Goal: Information Seeking & Learning: Understand process/instructions

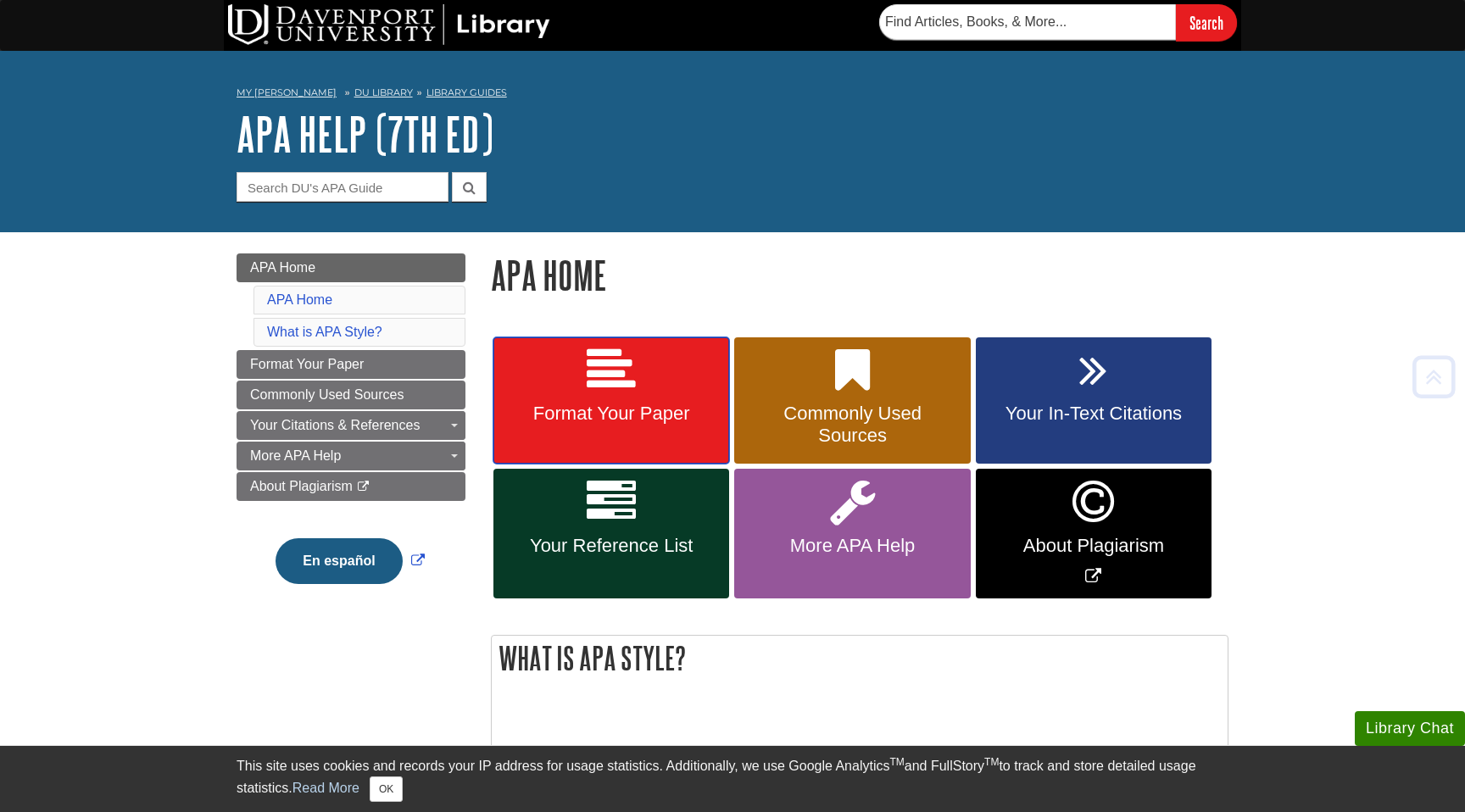
click at [655, 392] on link "Format Your Paper" at bounding box center [610, 401] width 235 height 127
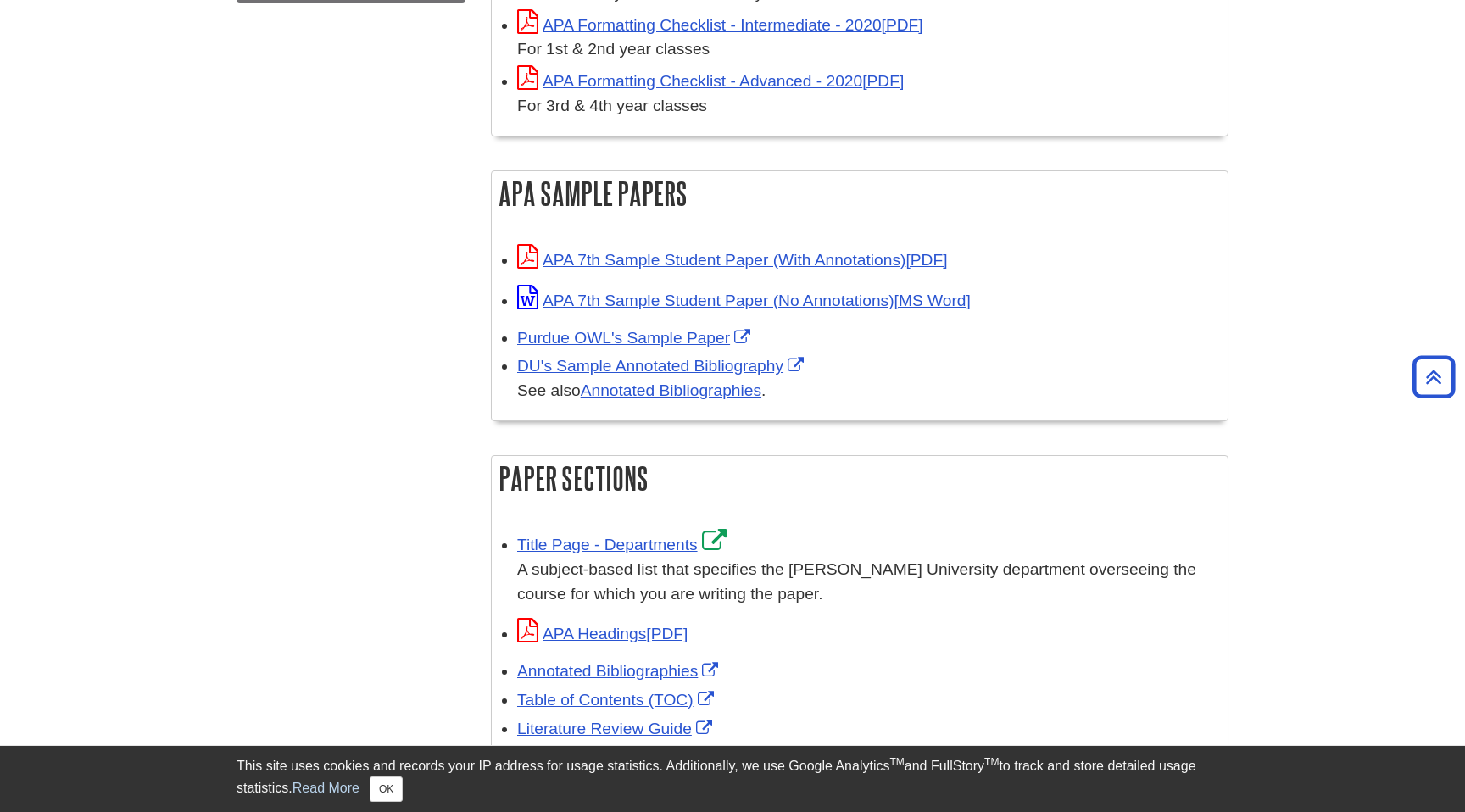
scroll to position [698, 0]
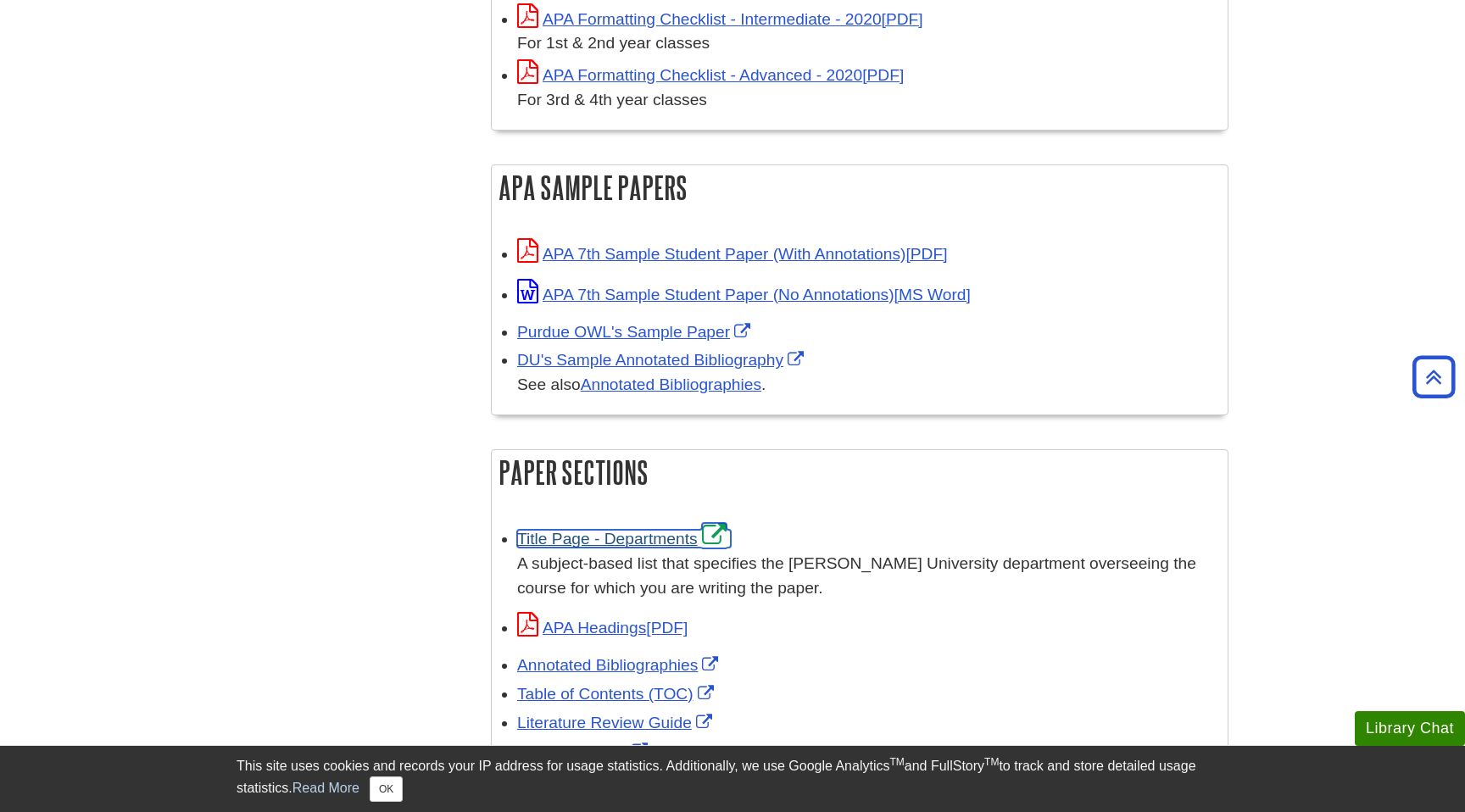
click at [670, 533] on link "Title Page - Departments" at bounding box center [624, 539] width 214 height 18
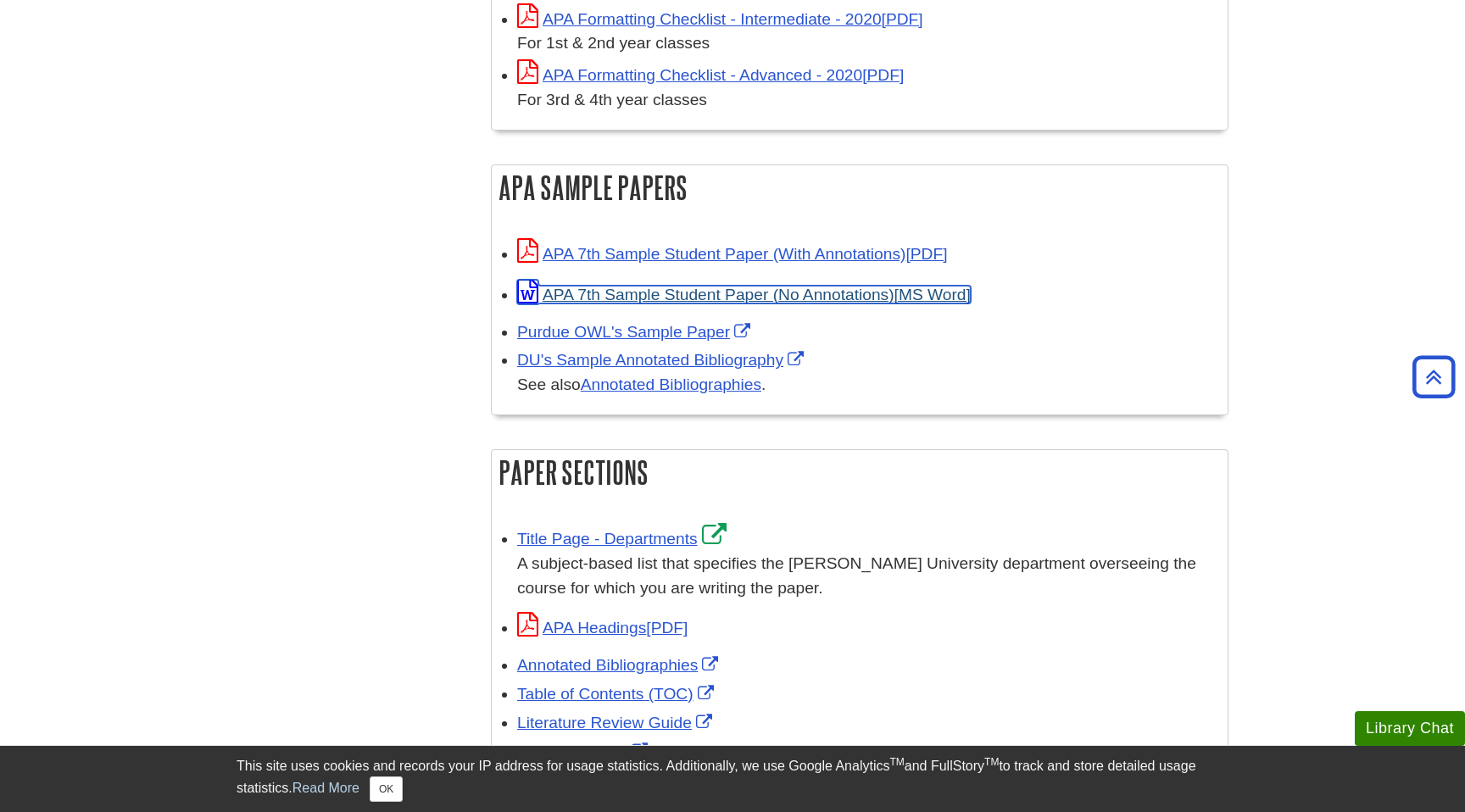
click at [686, 286] on link "APA 7th Sample Student Paper (No Annotations)" at bounding box center [744, 294] width 454 height 18
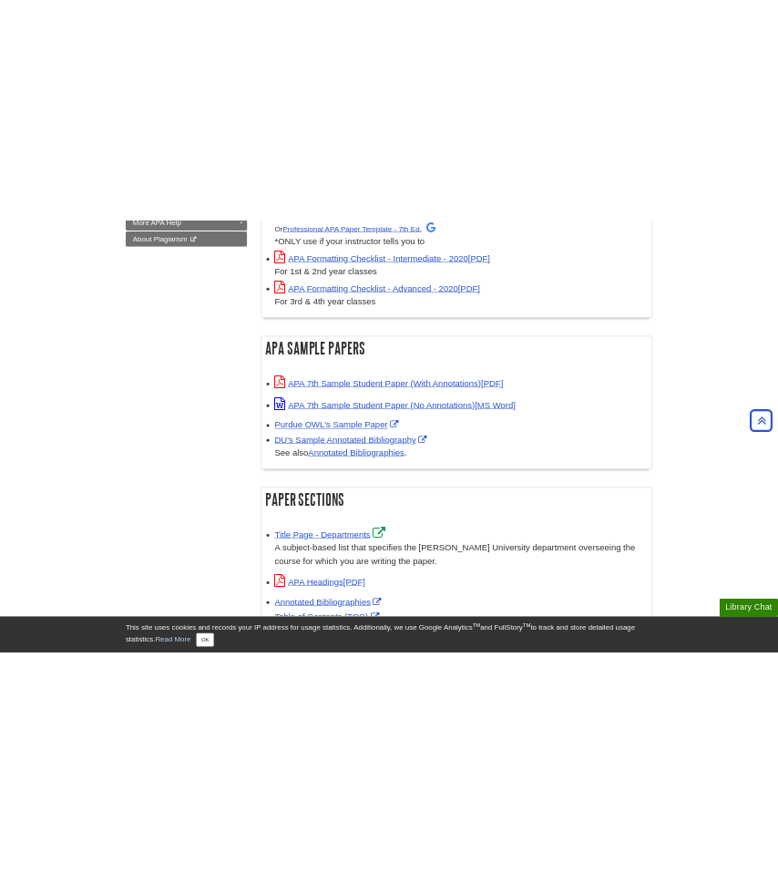
scroll to position [666, 0]
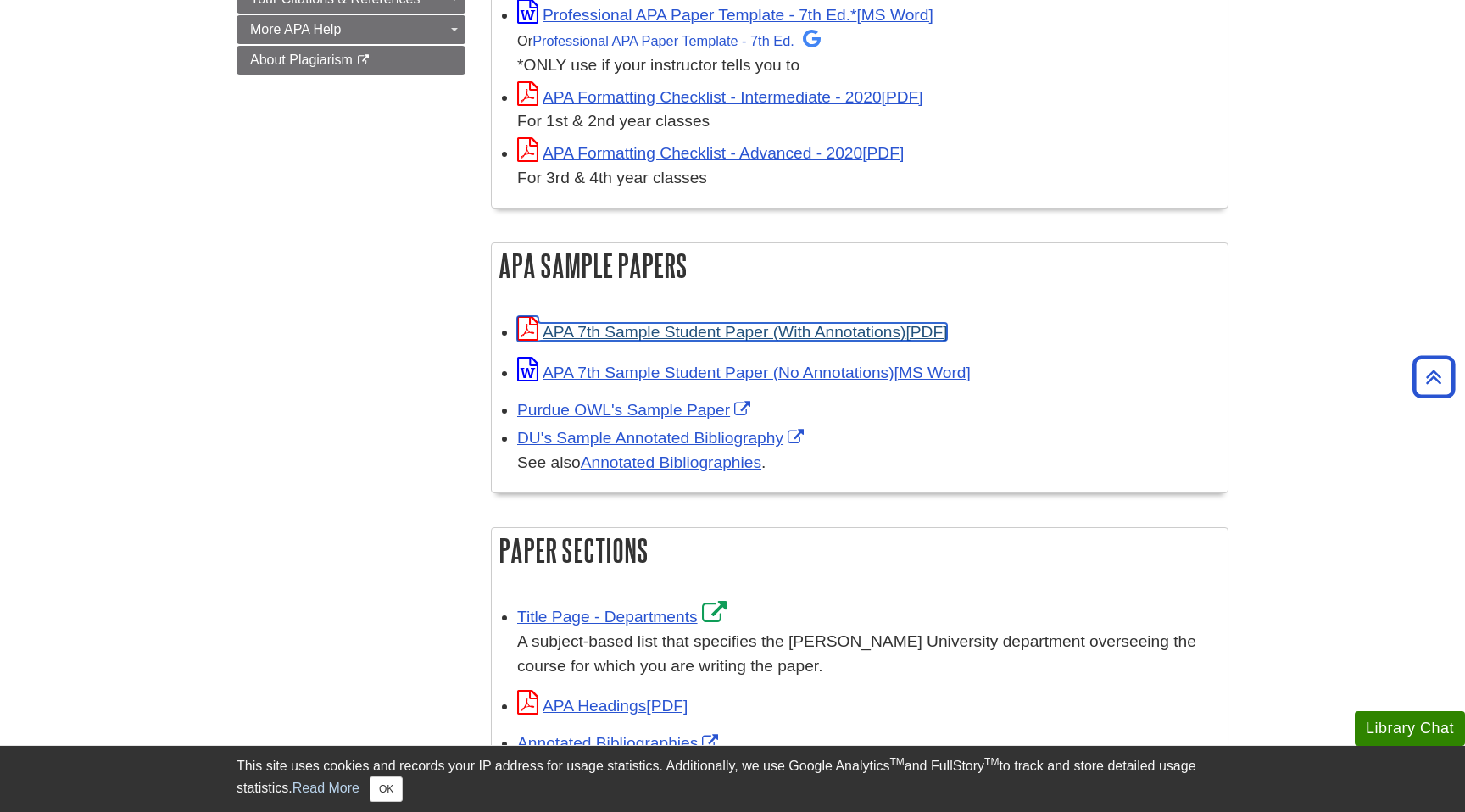
click at [826, 327] on link "APA 7th Sample Student Paper (With Annotations)" at bounding box center [732, 331] width 430 height 18
